Goal: Task Accomplishment & Management: Manage account settings

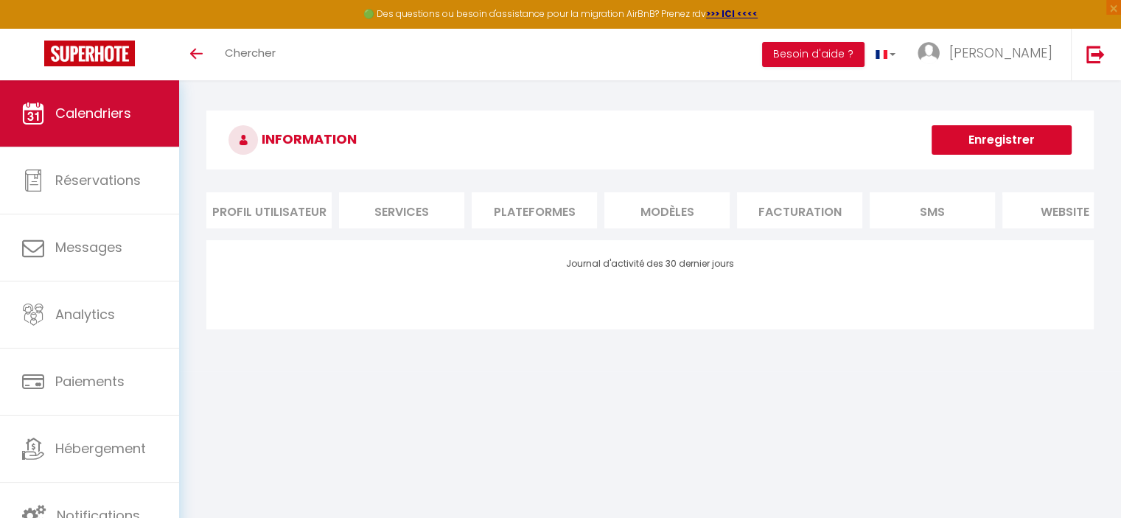
click at [139, 109] on link "Calendriers" at bounding box center [89, 113] width 179 height 66
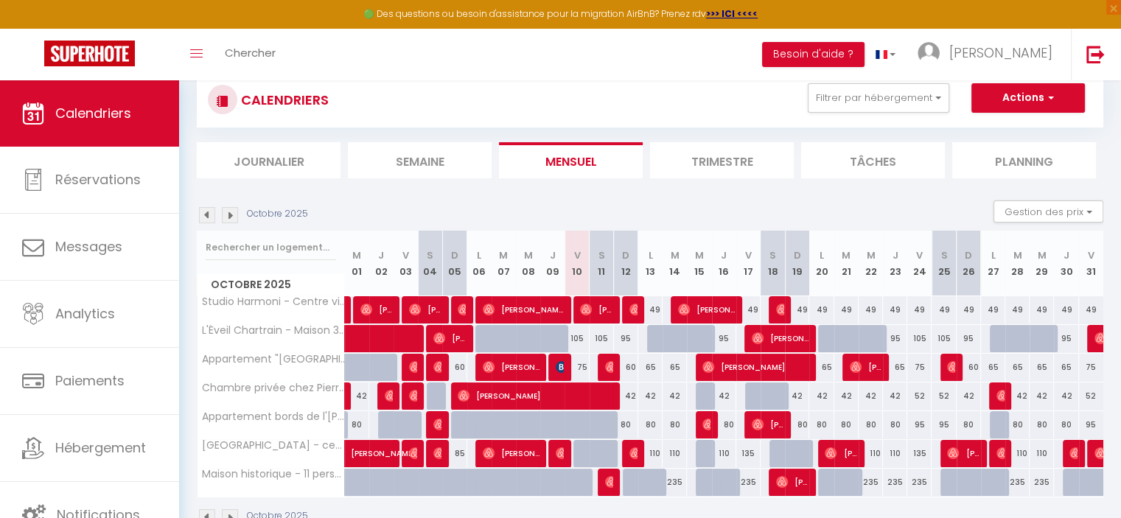
scroll to position [140, 0]
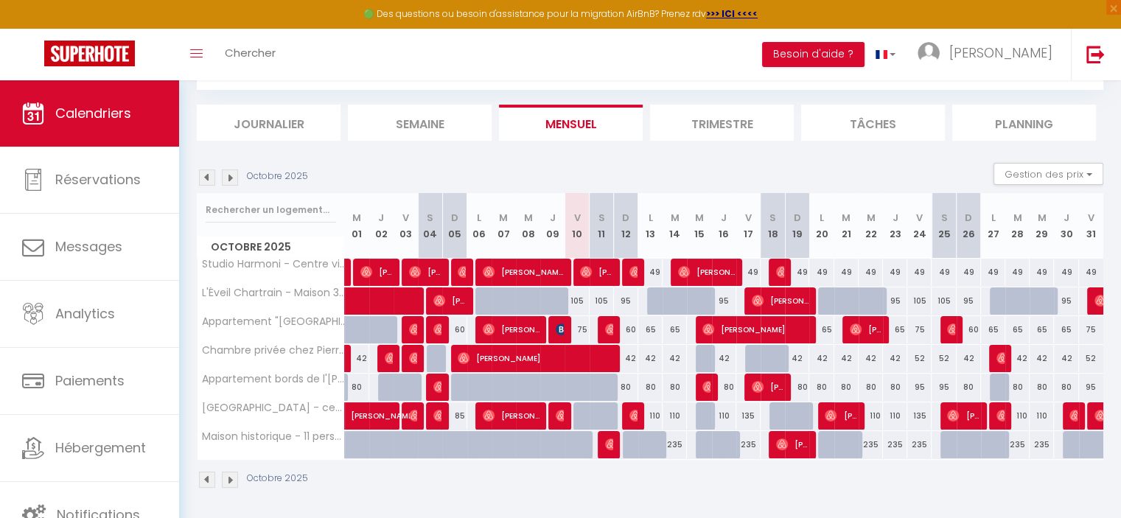
click at [704, 415] on div at bounding box center [708, 417] width 24 height 28
type input "110"
select select "1"
type input "Mer 15 Octobre 2025"
type input "Jeu 16 Octobre 2025"
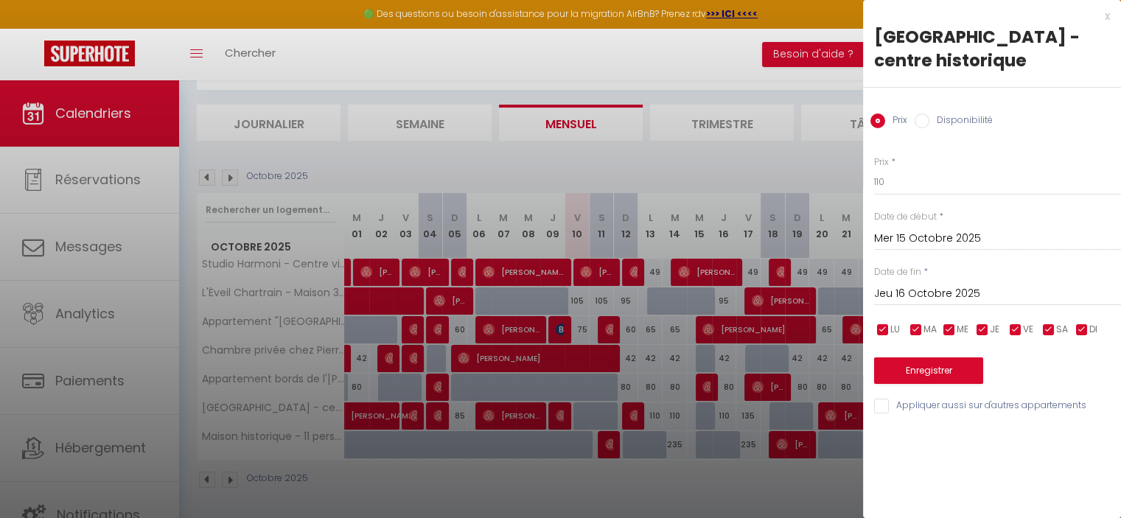
click at [958, 107] on div "Prix Disponibilité" at bounding box center [992, 112] width 258 height 49
drag, startPoint x: 960, startPoint y: 120, endPoint x: 943, endPoint y: 140, distance: 26.1
click at [961, 120] on label "Disponibilité" at bounding box center [961, 122] width 63 height 16
click at [930, 120] on input "Disponibilité" at bounding box center [922, 121] width 15 height 15
radio input "true"
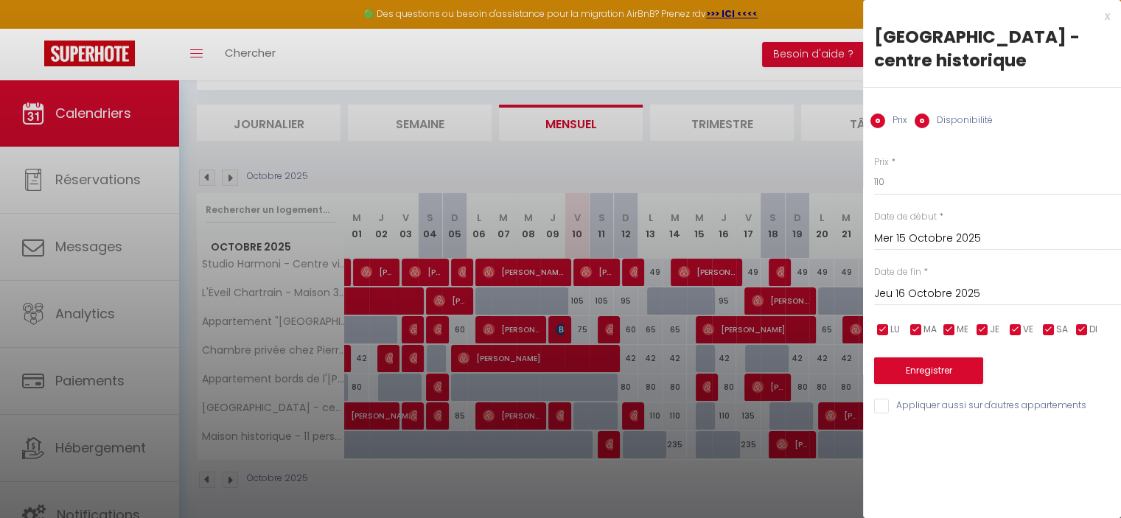
radio input "false"
click at [913, 184] on select "Disponible Indisponible" at bounding box center [997, 183] width 247 height 28
click at [874, 169] on select "Disponible Indisponible" at bounding box center [997, 183] width 247 height 28
click at [941, 372] on button "Enregistrer" at bounding box center [928, 372] width 109 height 27
